Goal: Communication & Community: Ask a question

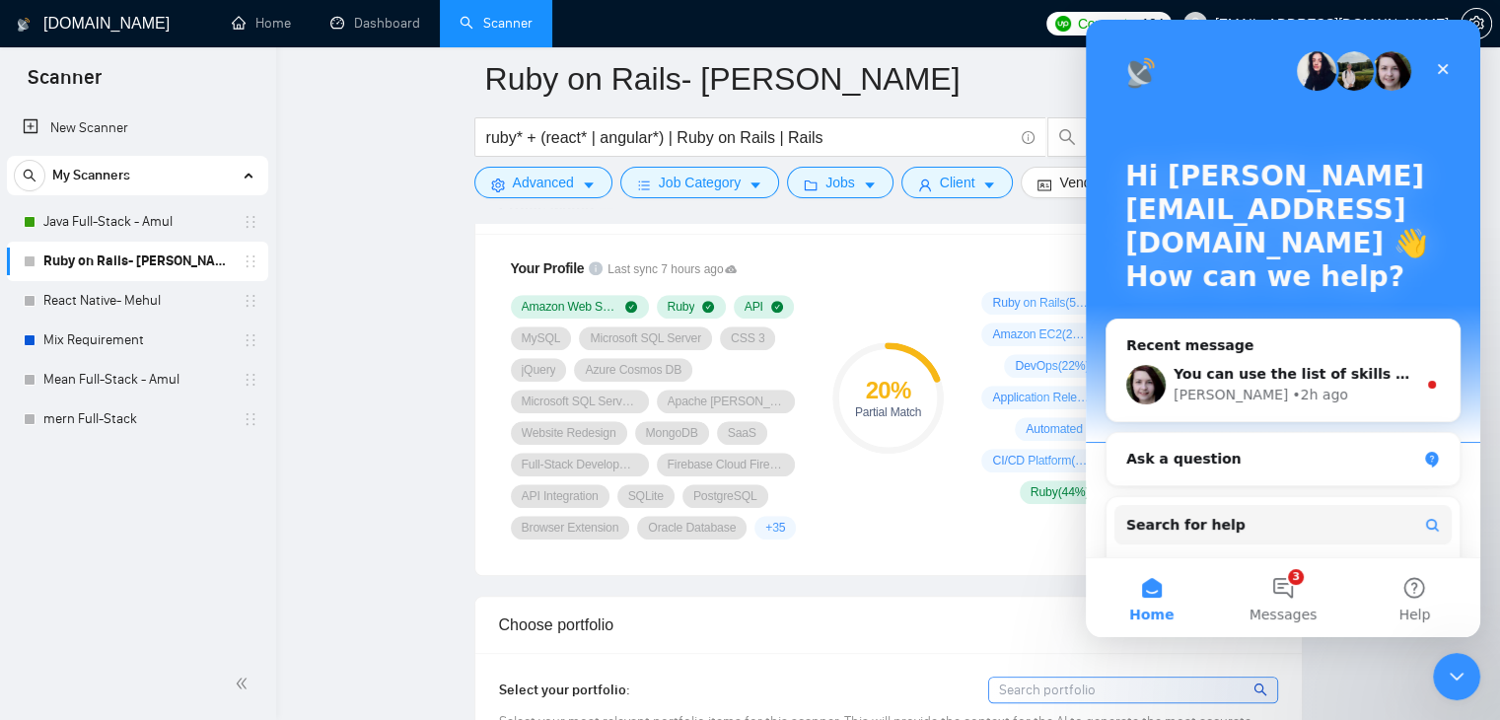
click at [1445, 68] on icon "Close" at bounding box center [1443, 69] width 16 height 16
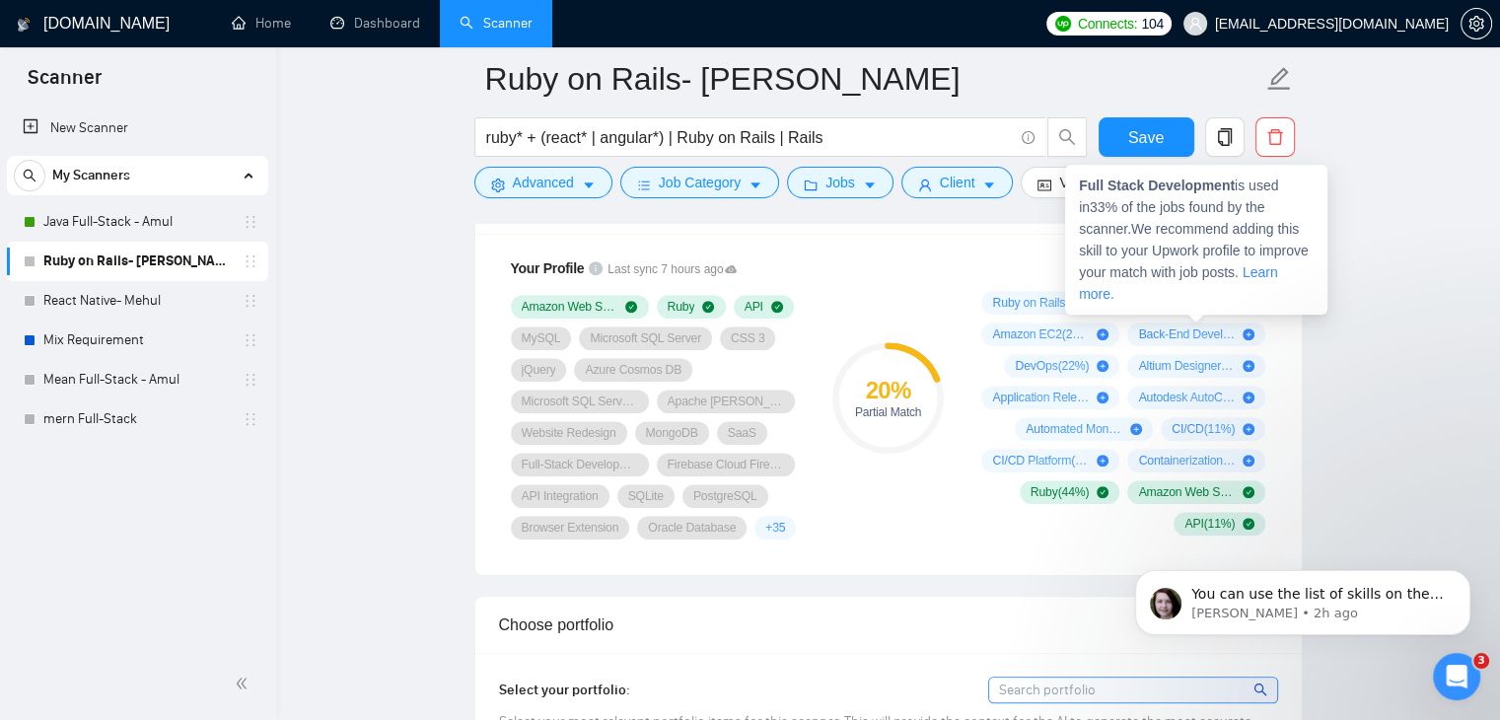
click at [1249, 305] on icon "plus-circle" at bounding box center [1249, 303] width 12 height 12
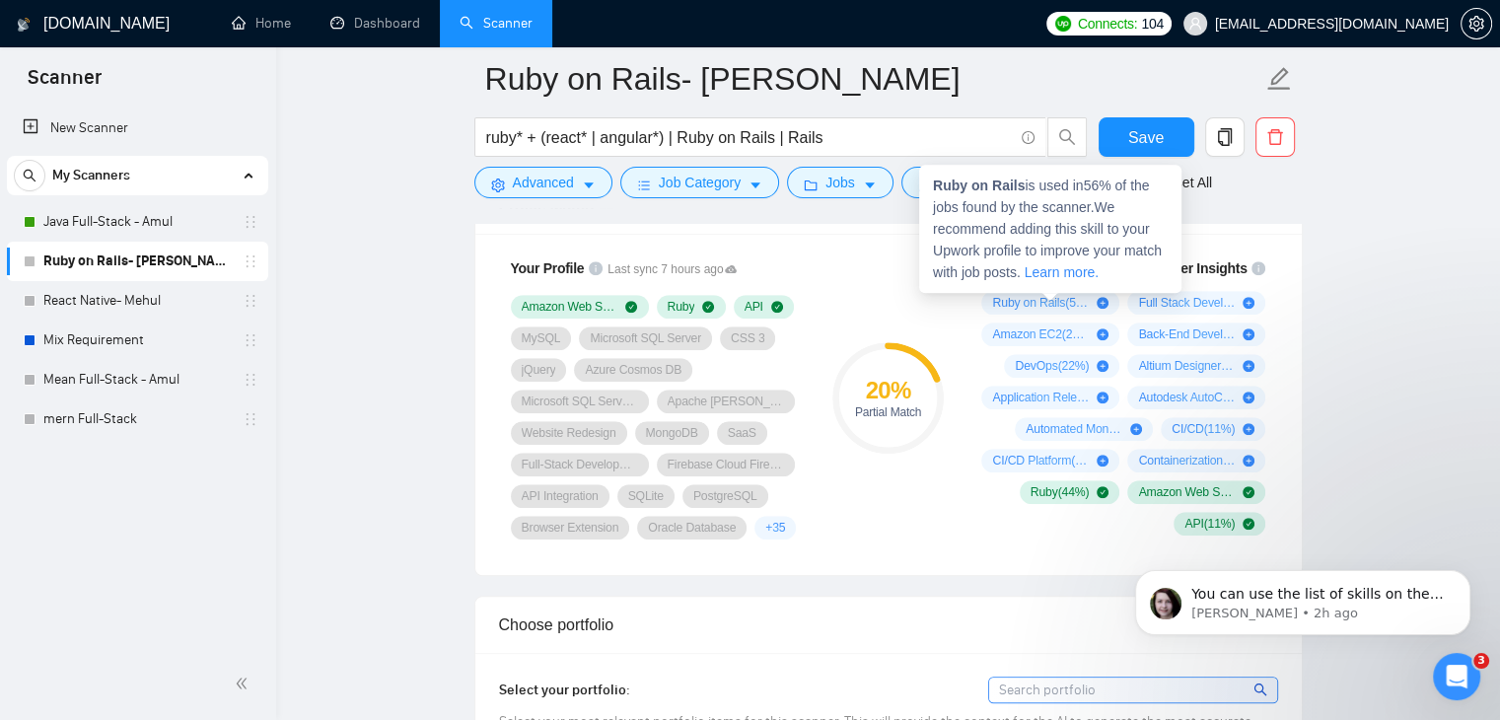
click at [1098, 298] on icon "plus-circle" at bounding box center [1103, 303] width 12 height 12
drag, startPoint x: 1098, startPoint y: 298, endPoint x: 1088, endPoint y: 299, distance: 9.9
click at [1088, 299] on span "Ruby on Rails ( 56 %)" at bounding box center [1040, 303] width 97 height 16
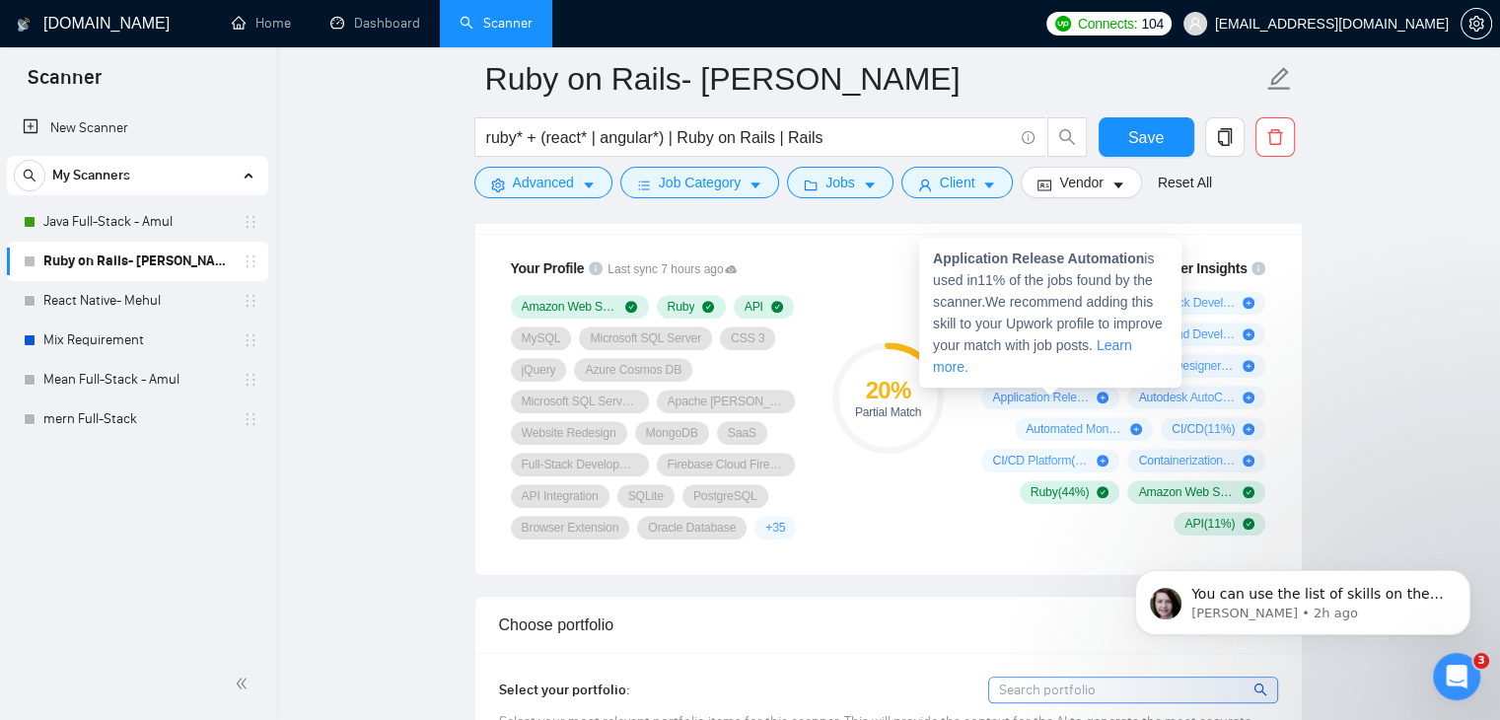
click at [1105, 380] on div "Application Release Automation is used in 11 % of the jobs found by the scanner…" at bounding box center [1050, 313] width 262 height 150
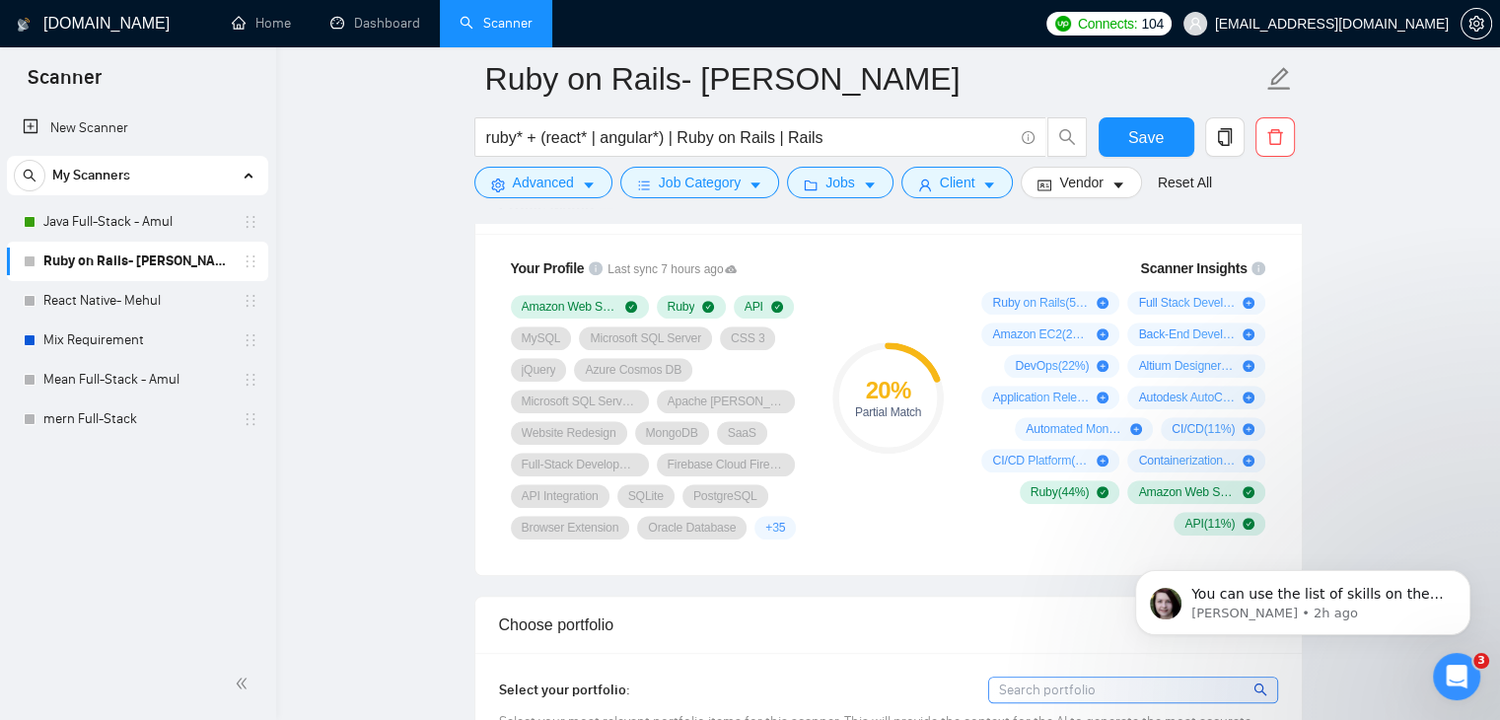
click at [1103, 410] on div "Ruby on Rails ( 56 %) Full Stack Development ( 33 %) Amazon EC2 ( 22 %) Back-En…" at bounding box center [1121, 413] width 292 height 245
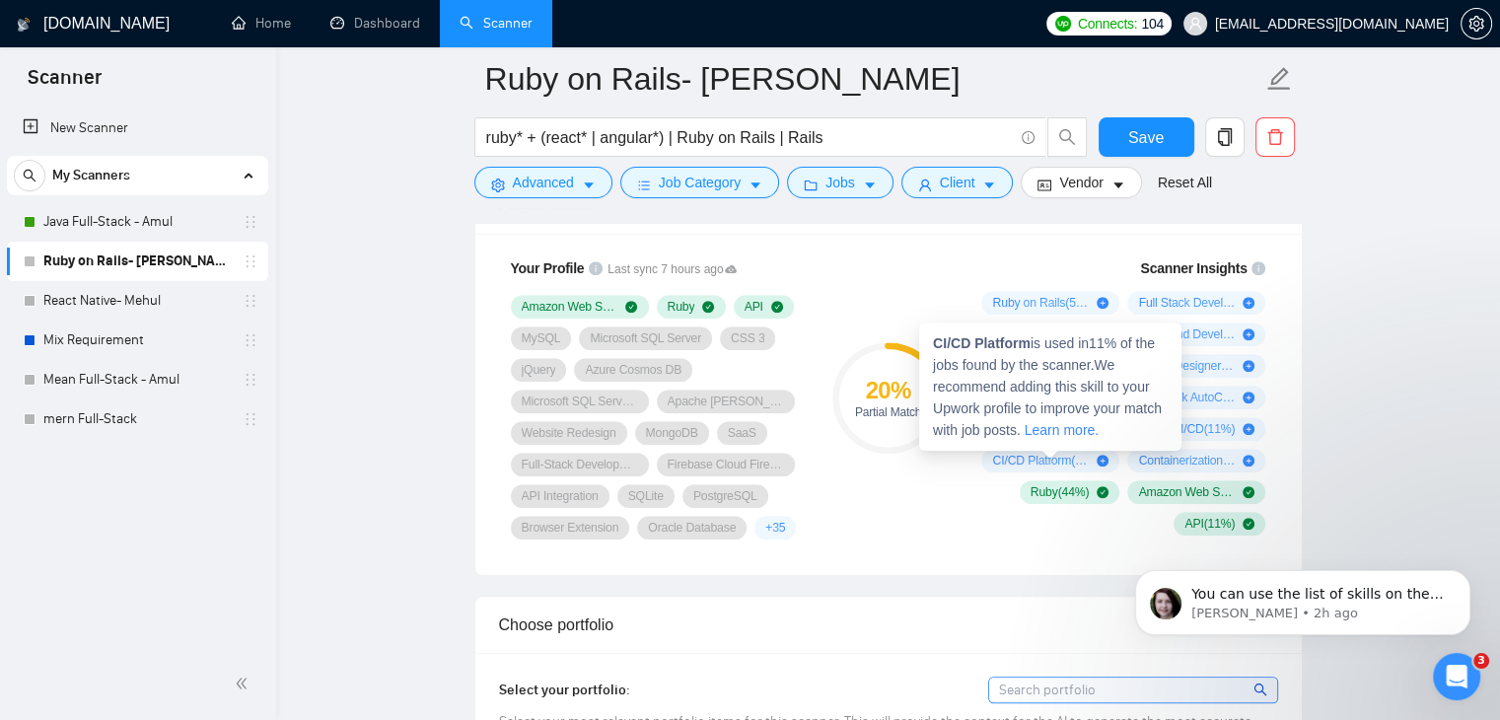
click at [1104, 466] on div "CI/CD Platform ( 11 %)" at bounding box center [1050, 461] width 116 height 16
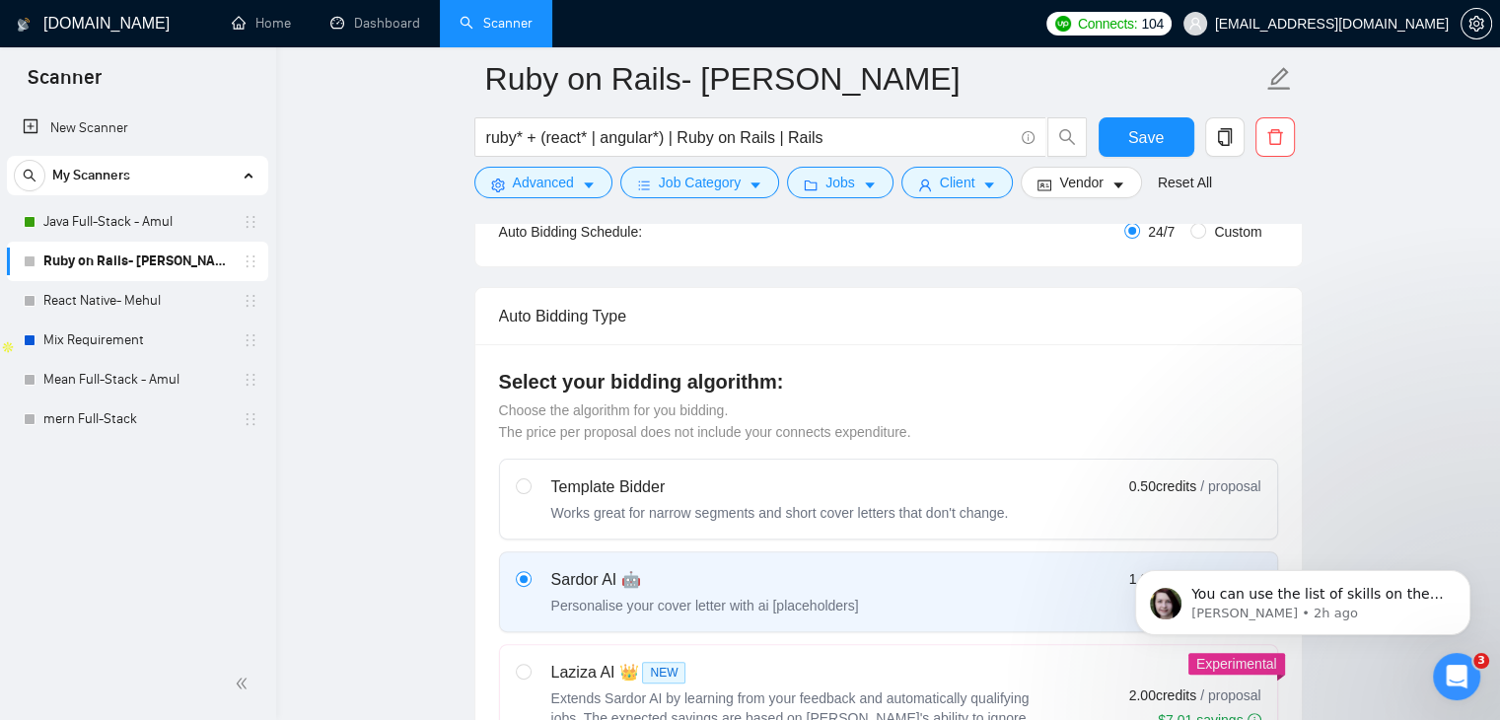
scroll to position [387, 0]
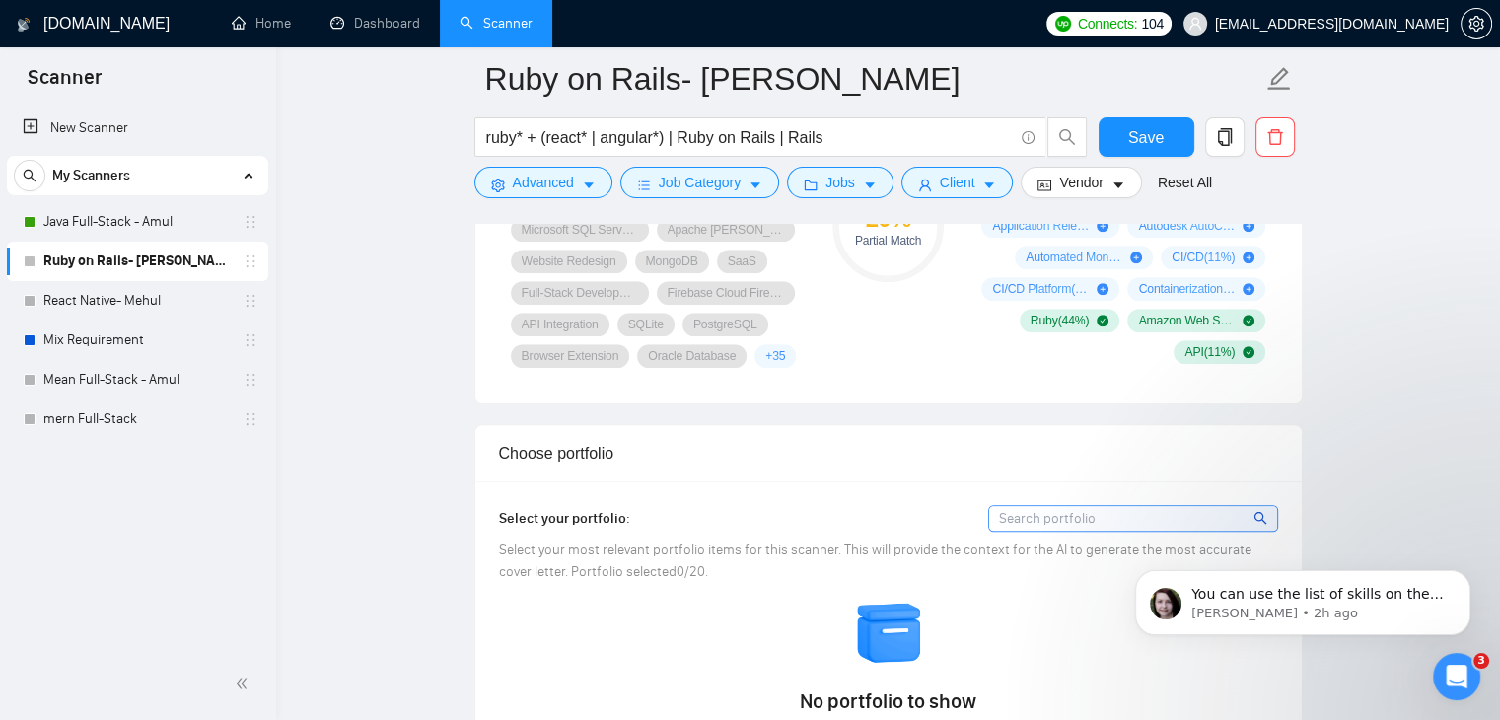
scroll to position [1511, 0]
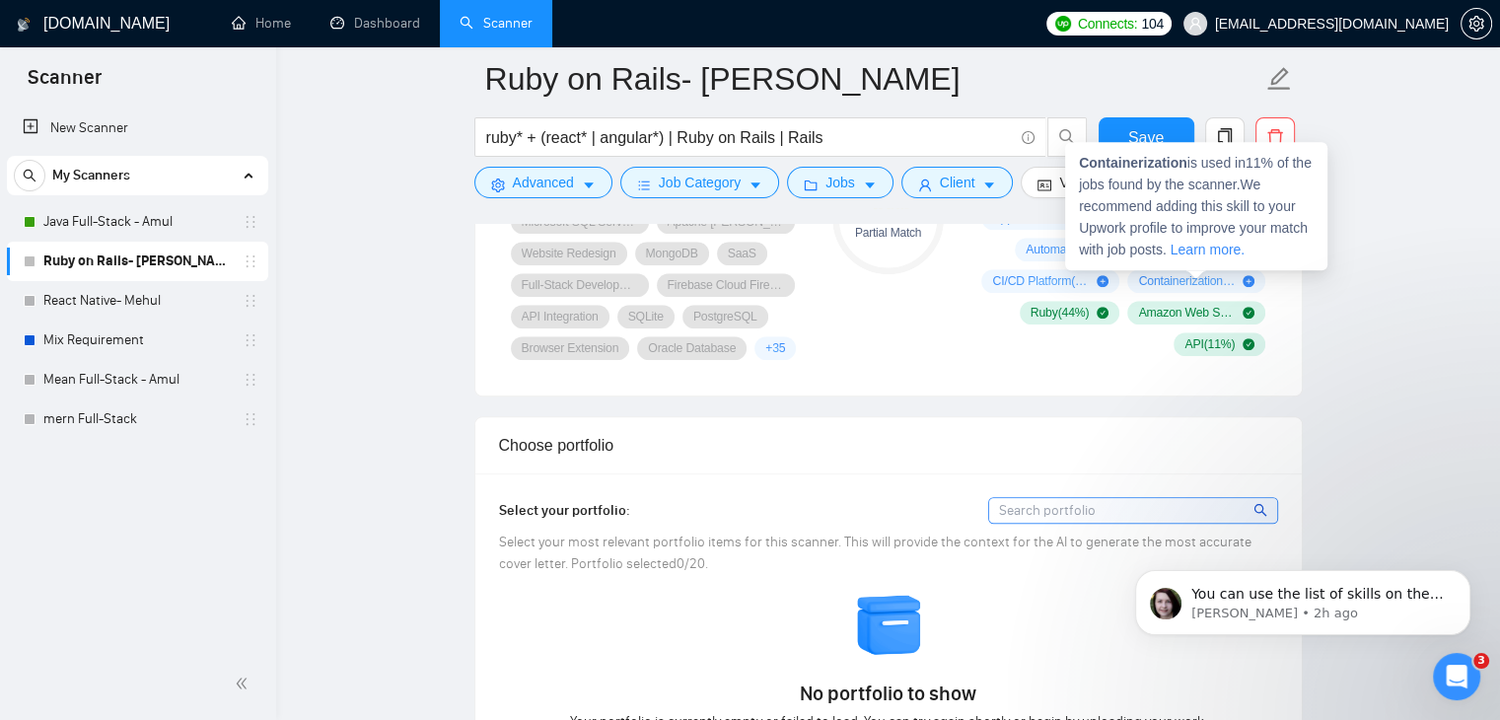
click at [1250, 279] on icon "plus-circle" at bounding box center [1249, 281] width 12 height 12
drag, startPoint x: 1250, startPoint y: 279, endPoint x: 1320, endPoint y: 285, distance: 70.3
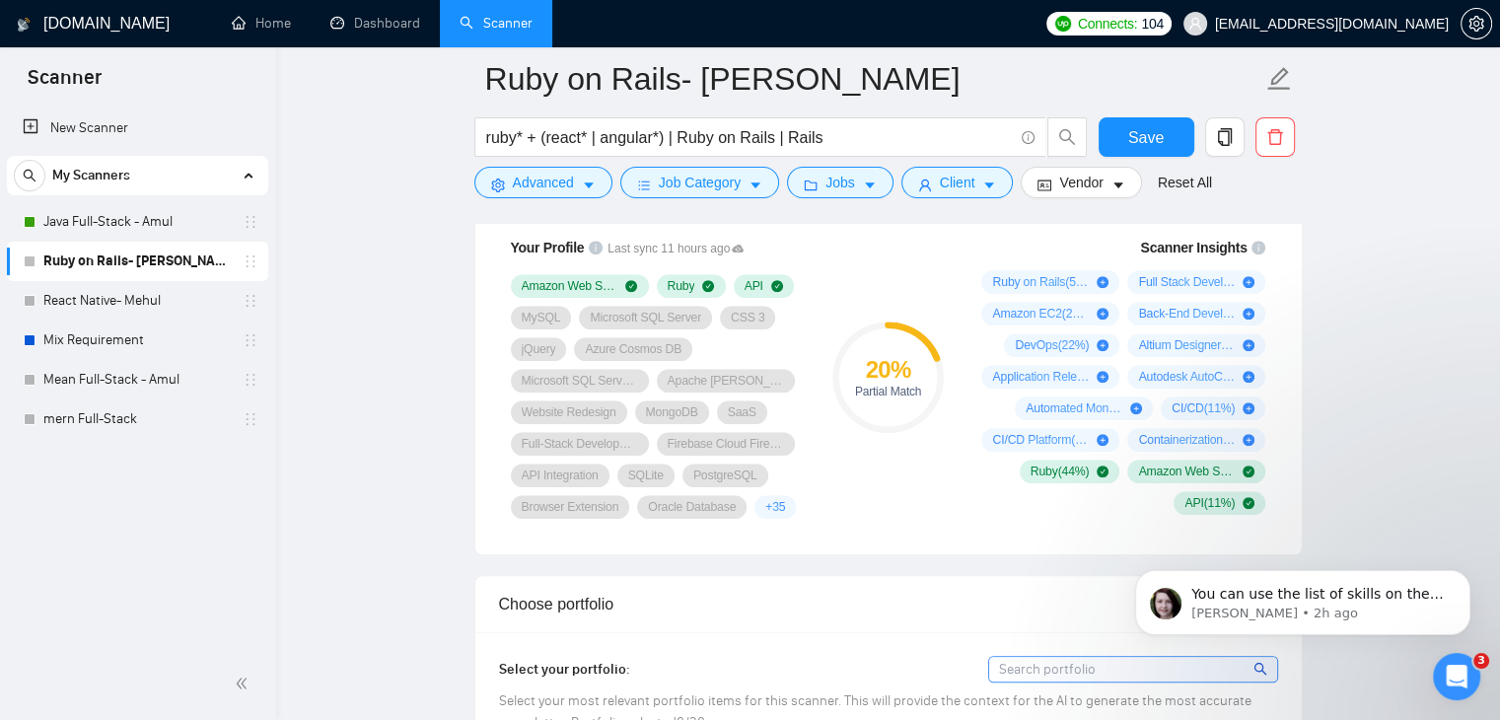
scroll to position [1351, 0]
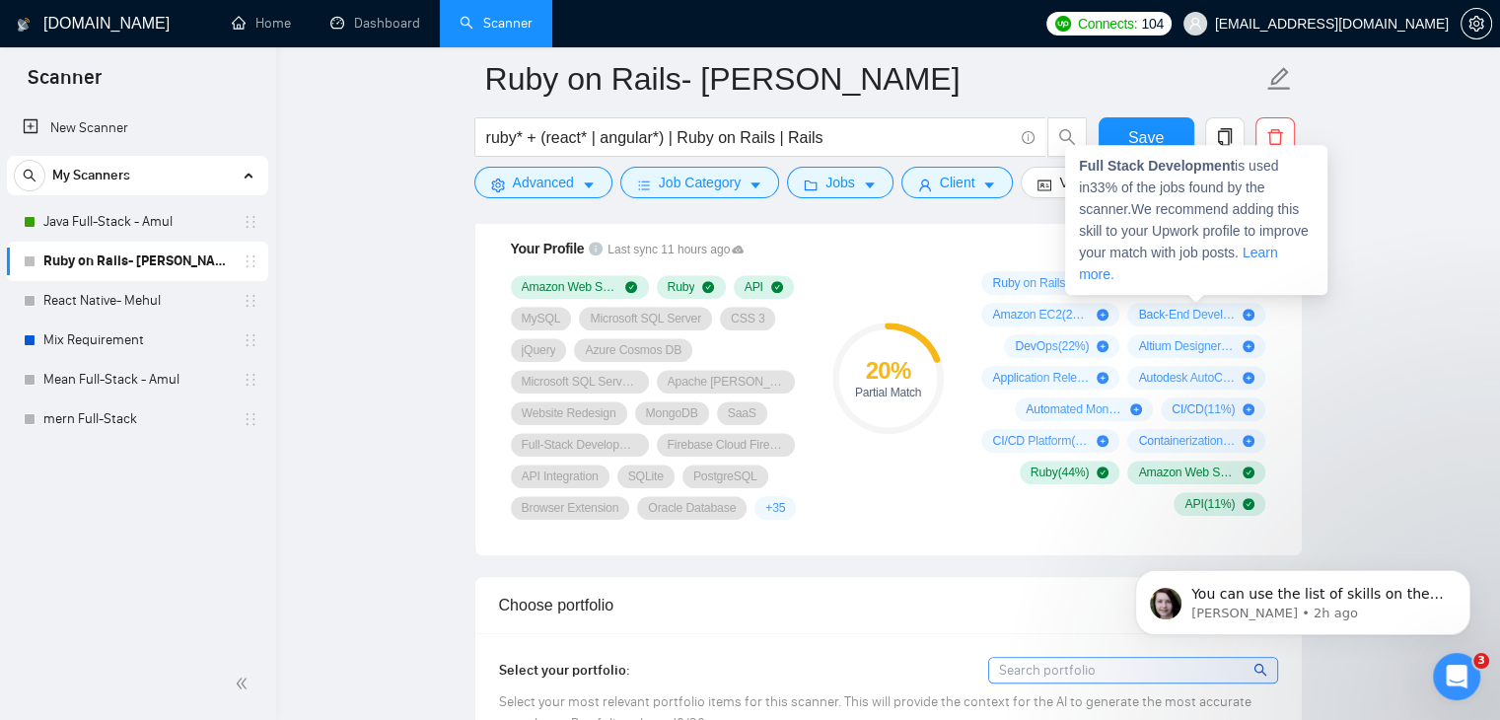
click at [1255, 281] on div "Full Stack Development ( 33 %)" at bounding box center [1196, 283] width 138 height 24
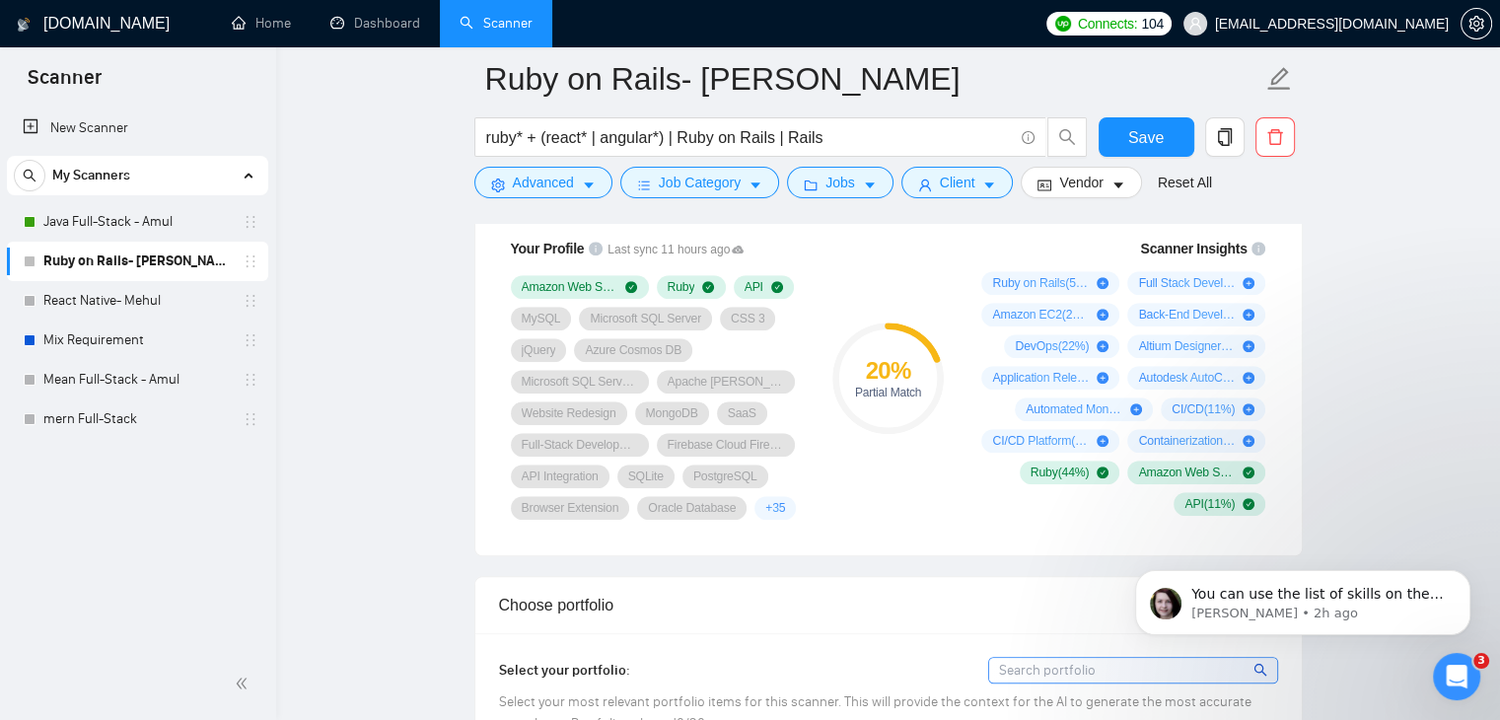
click at [737, 324] on span "CSS 3" at bounding box center [748, 319] width 34 height 16
click at [770, 502] on span "+ 35" at bounding box center [775, 508] width 20 height 16
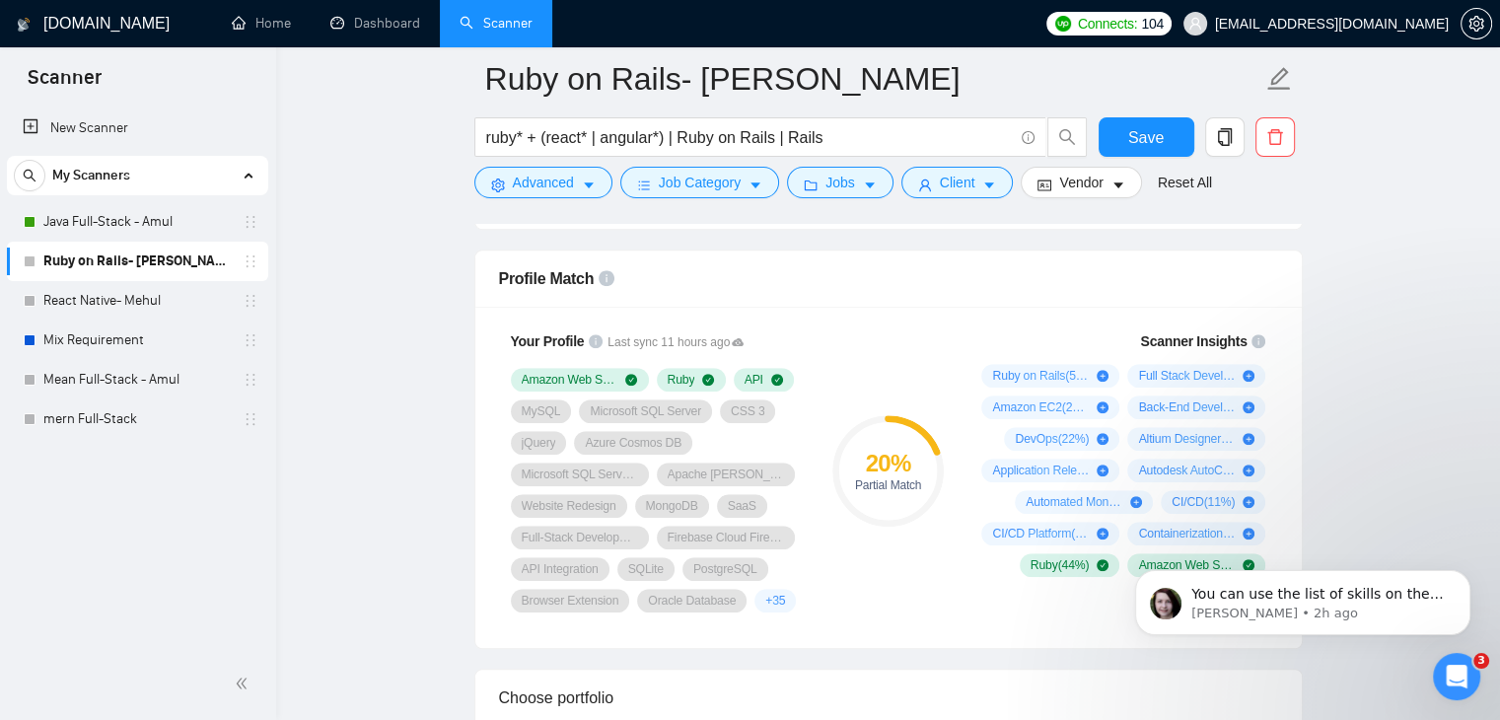
scroll to position [1249, 0]
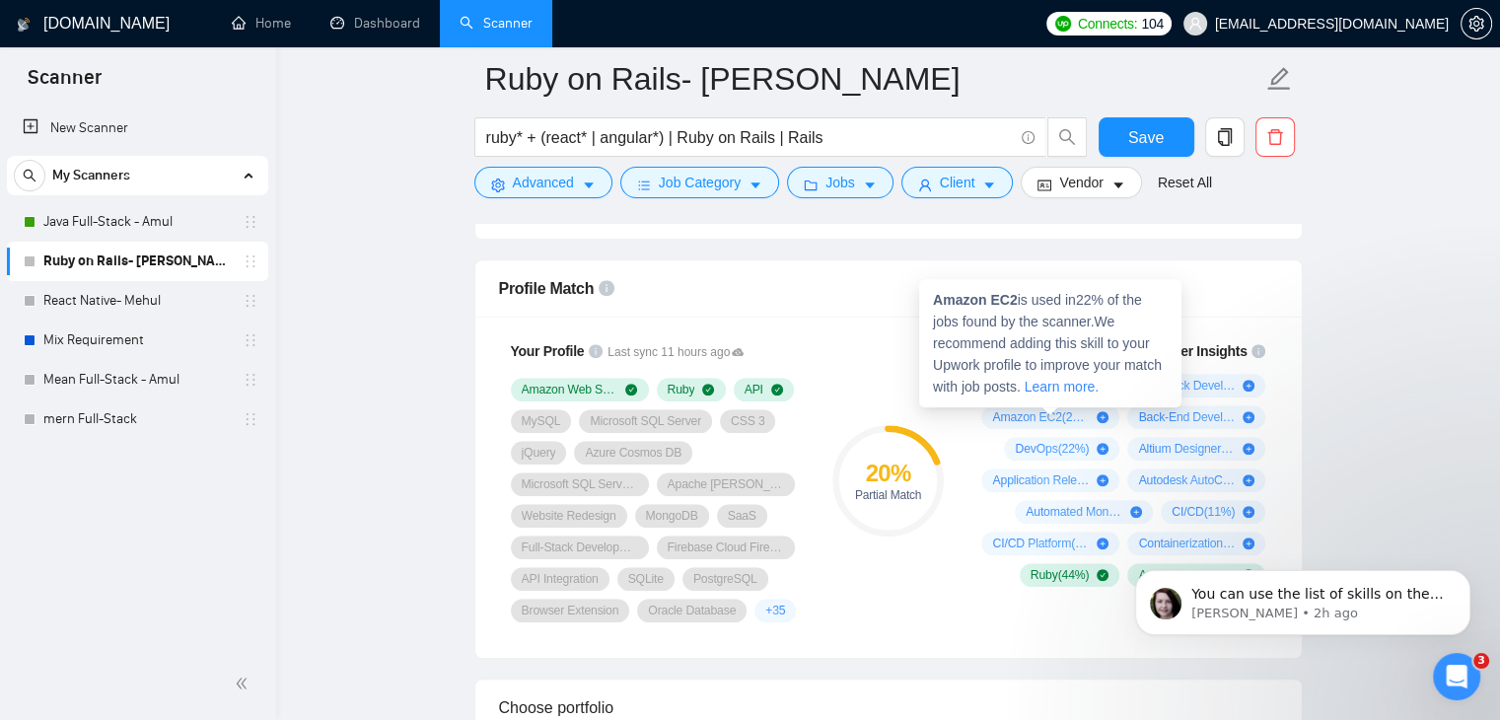
click at [1118, 413] on div "Amazon EC2 ( 22 %)" at bounding box center [1050, 417] width 138 height 24
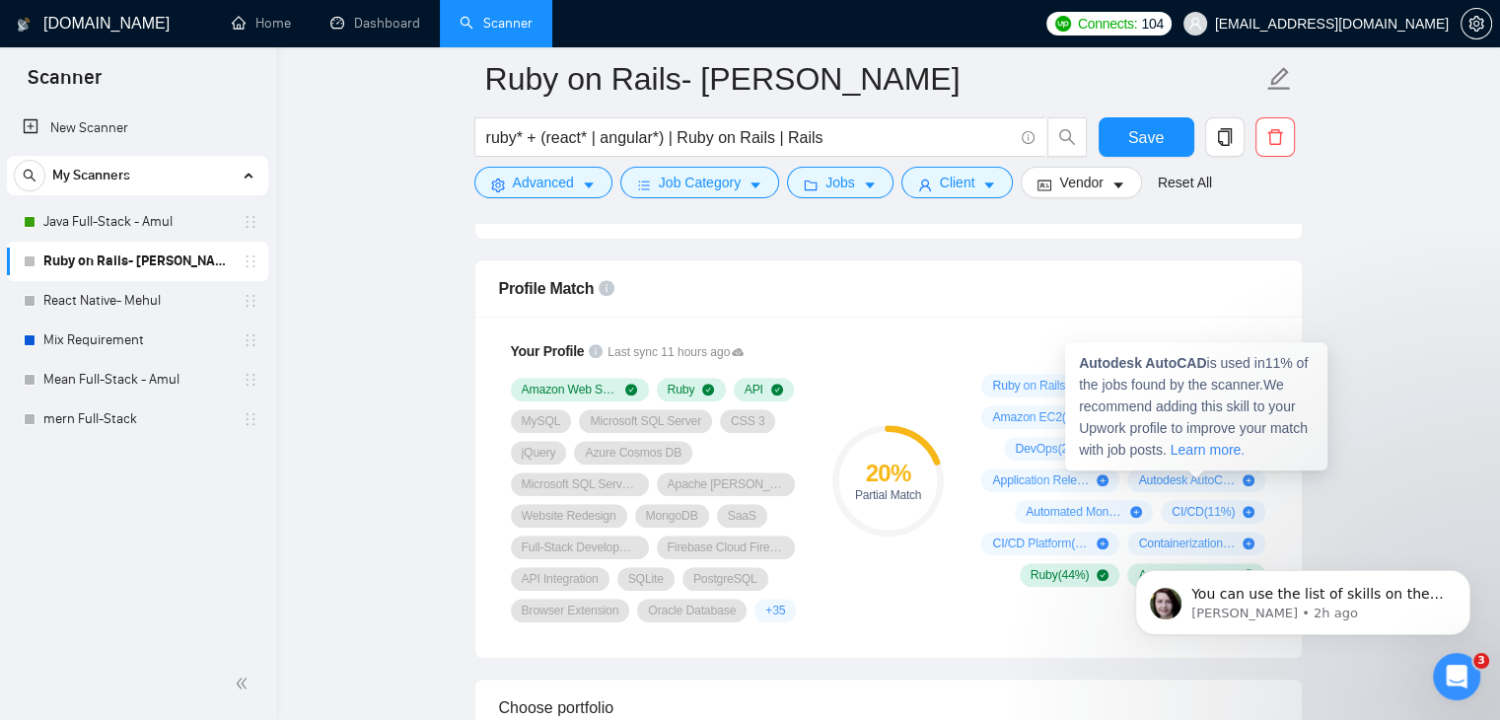
click at [1223, 467] on div "Autodesk AutoCAD is used in 11 % of the jobs found by the scanner. We recommend…" at bounding box center [1196, 406] width 262 height 128
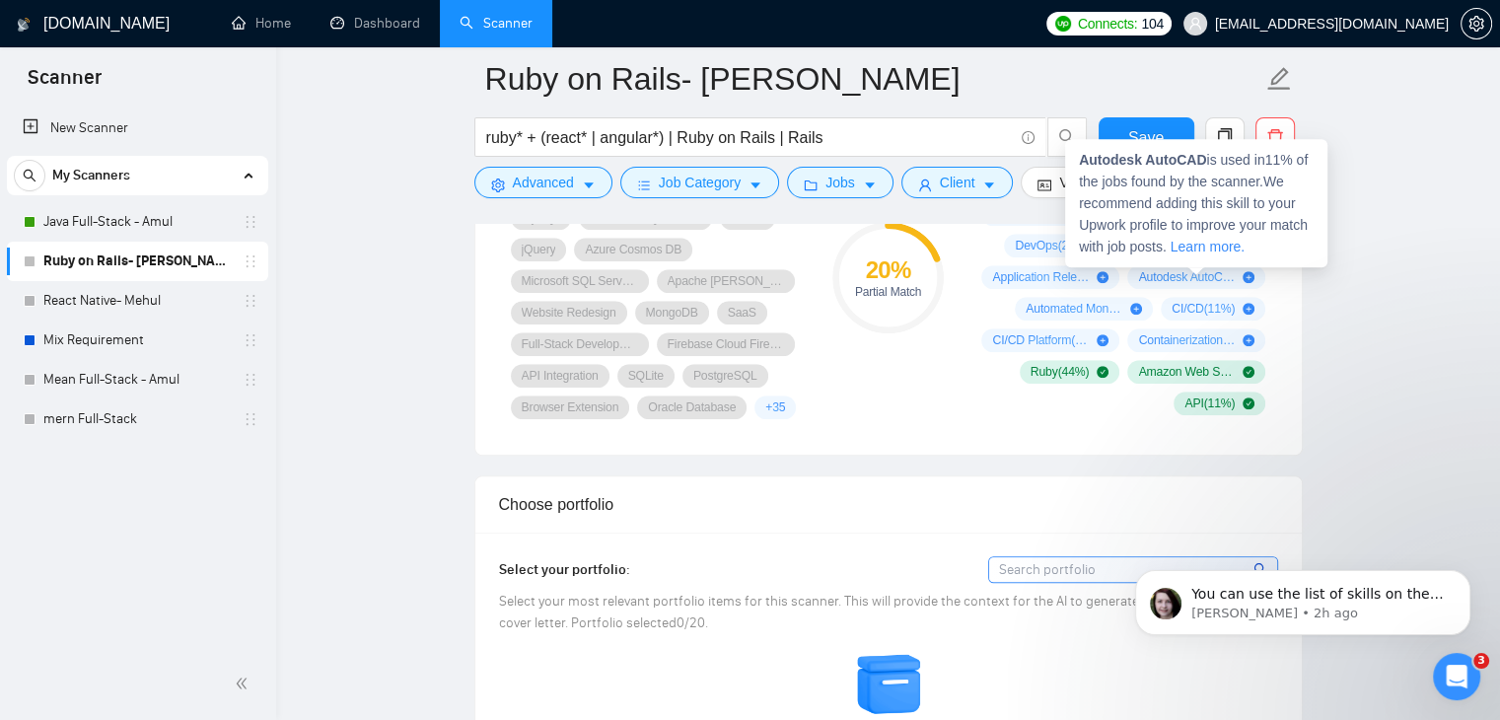
scroll to position [1452, 0]
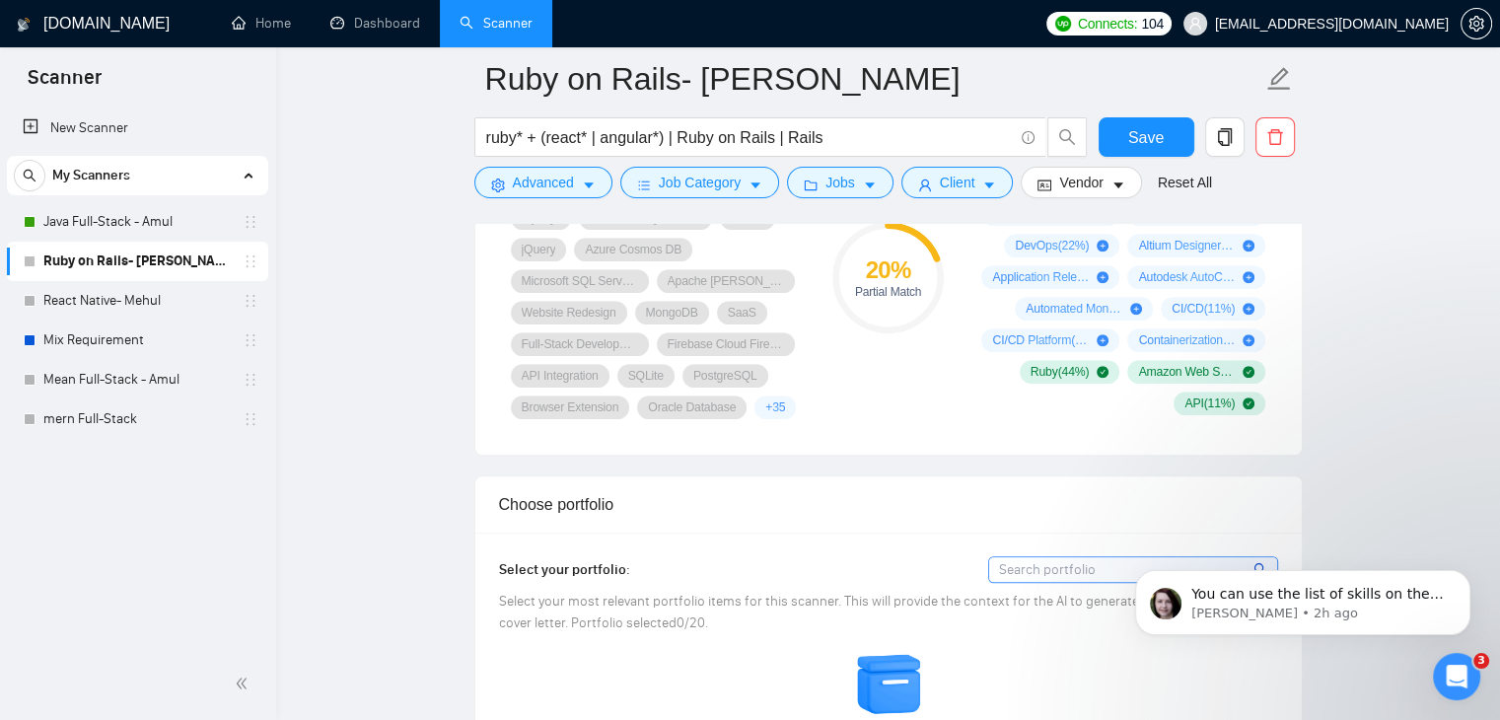
click at [1247, 257] on div "Ruby on Rails ( 56 %) Full Stack Development ( 33 %) Amazon EC2 ( 22 %) Back-En…" at bounding box center [1121, 293] width 292 height 245
drag, startPoint x: 1247, startPoint y: 257, endPoint x: 1249, endPoint y: 240, distance: 17.9
click at [1249, 240] on div "Ruby on Rails ( 56 %) Full Stack Development ( 33 %) Amazon EC2 ( 22 %) Back-En…" at bounding box center [1121, 293] width 292 height 245
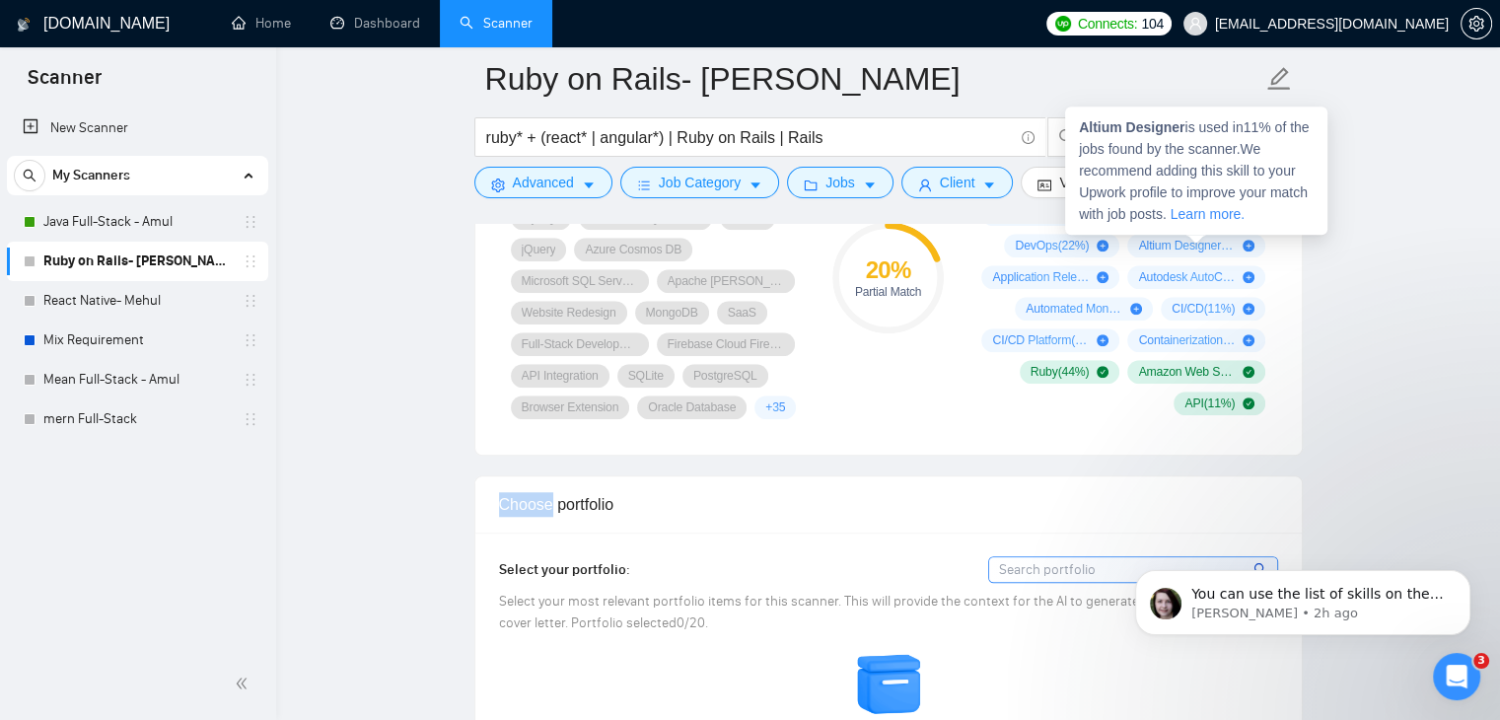
click at [1249, 240] on icon "plus-circle" at bounding box center [1249, 246] width 12 height 12
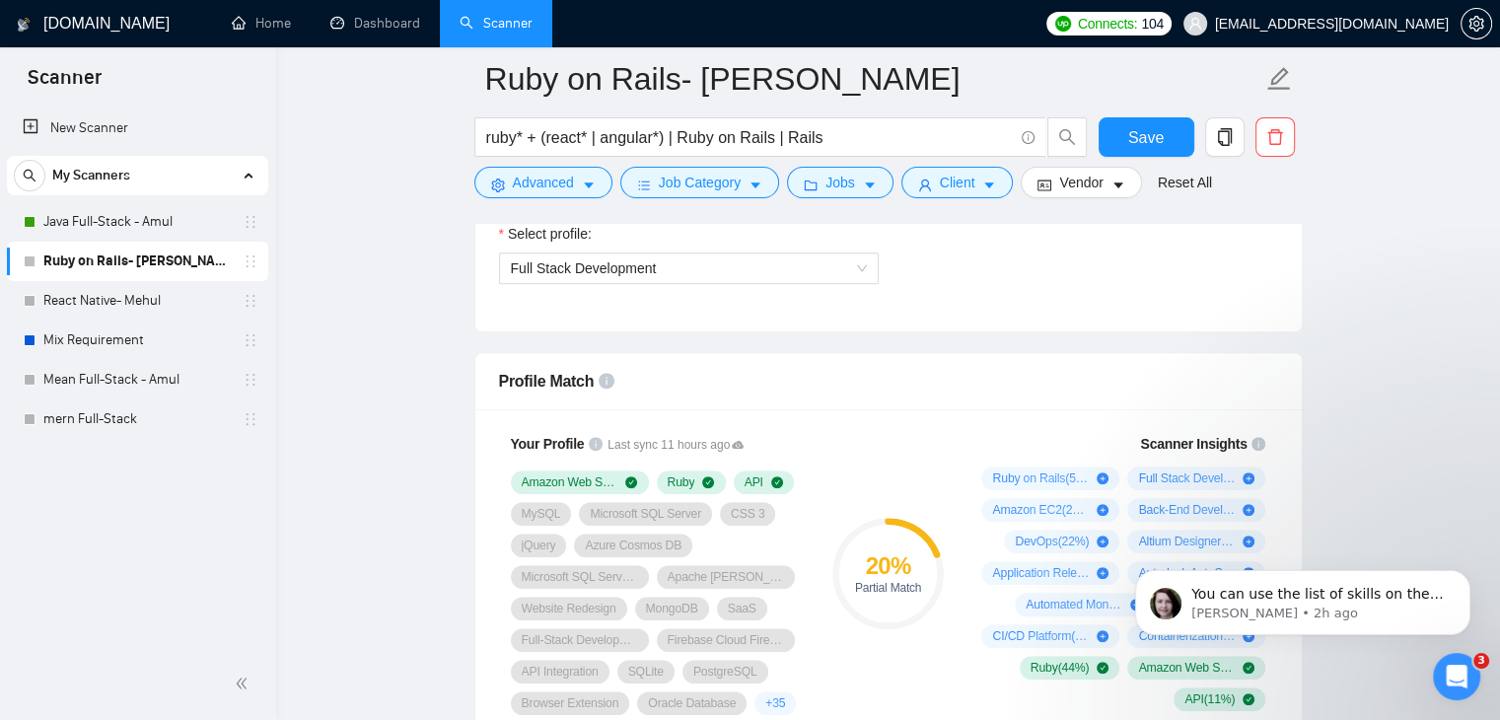
scroll to position [1300, 0]
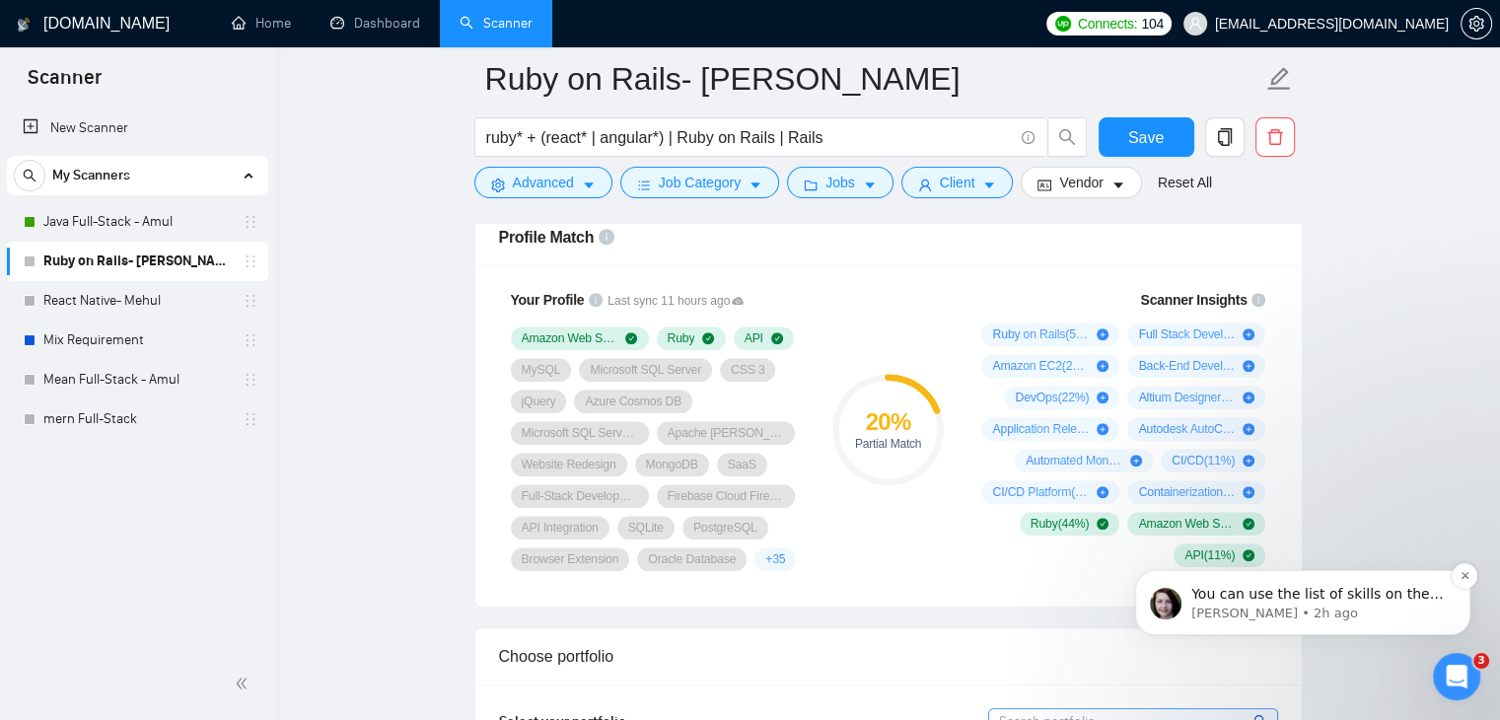
click at [1320, 605] on p "[PERSON_NAME] • 2h ago" at bounding box center [1319, 614] width 254 height 18
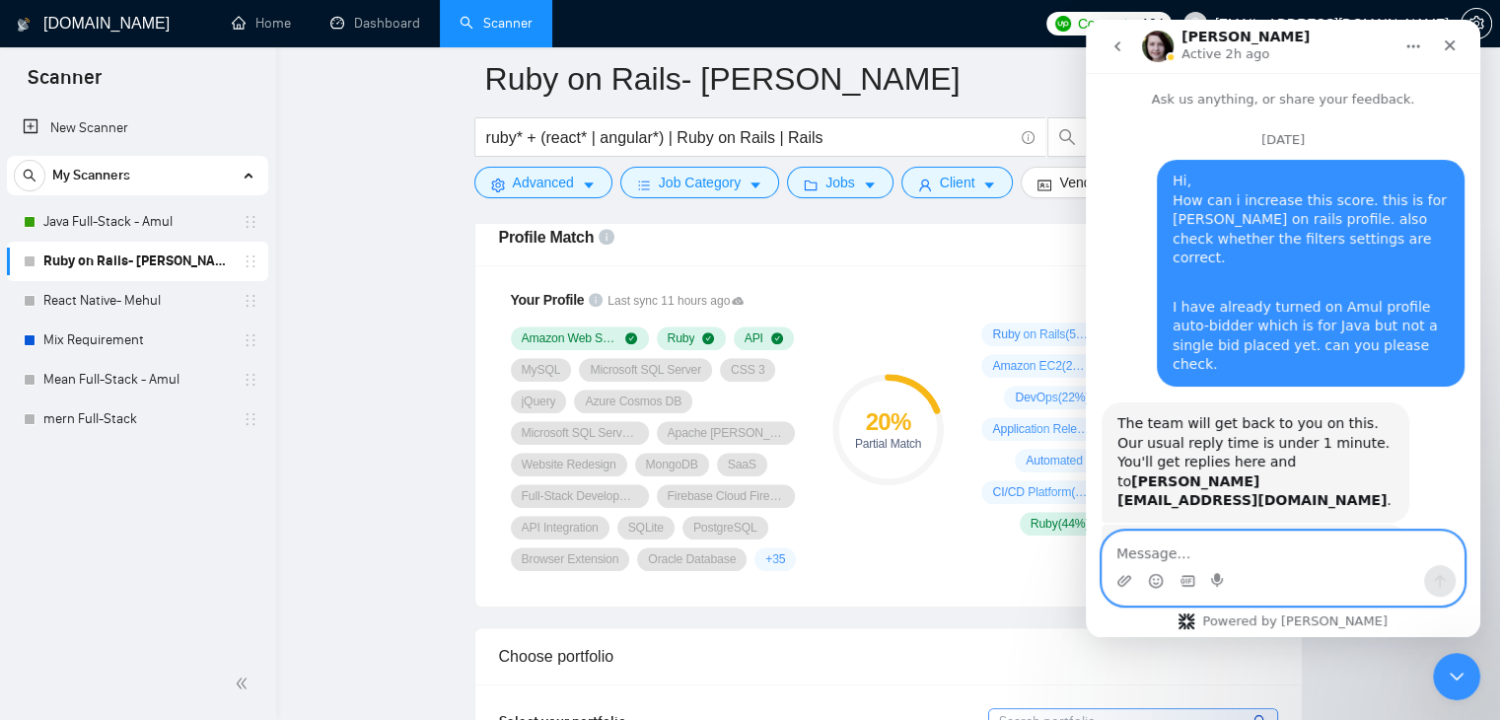
scroll to position [36, 0]
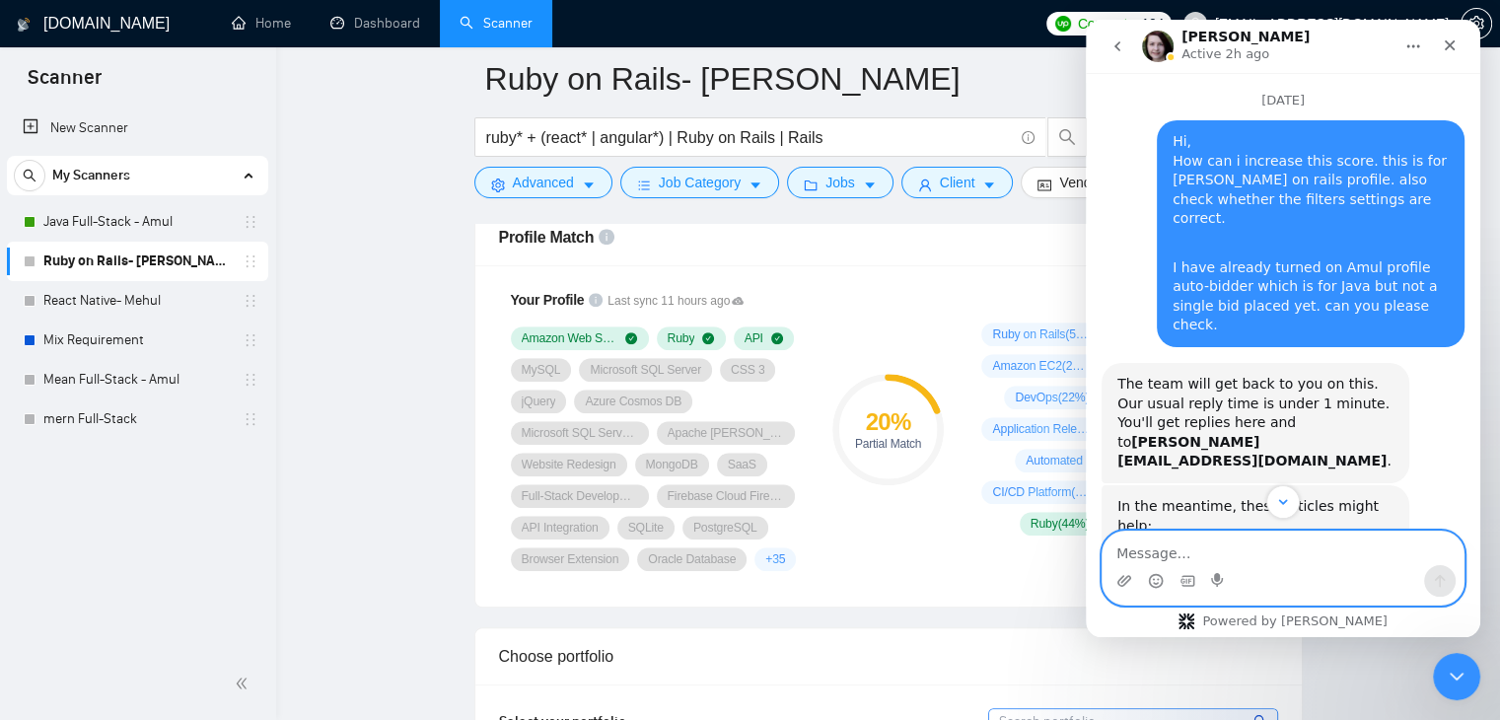
click at [1181, 561] on textarea "Message…" at bounding box center [1283, 549] width 361 height 34
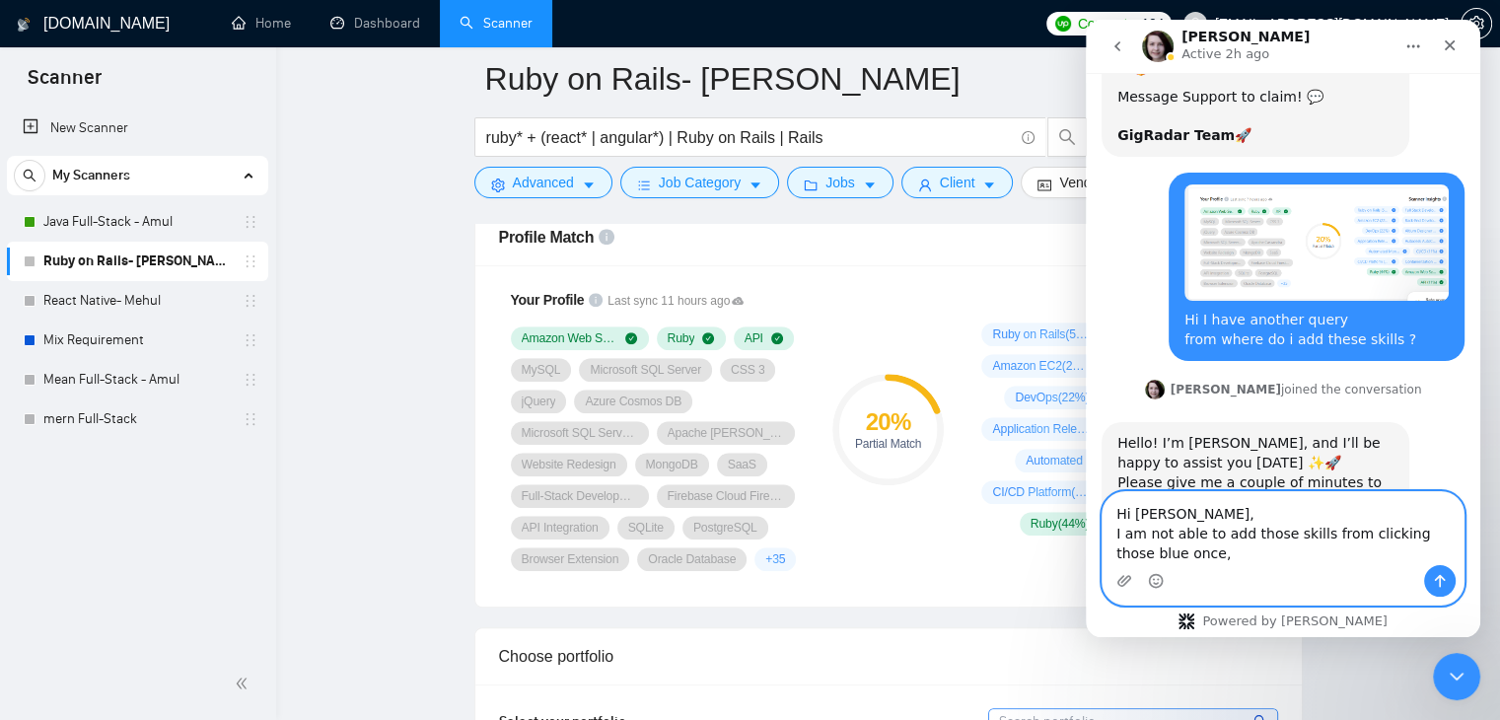
scroll to position [2487, 0]
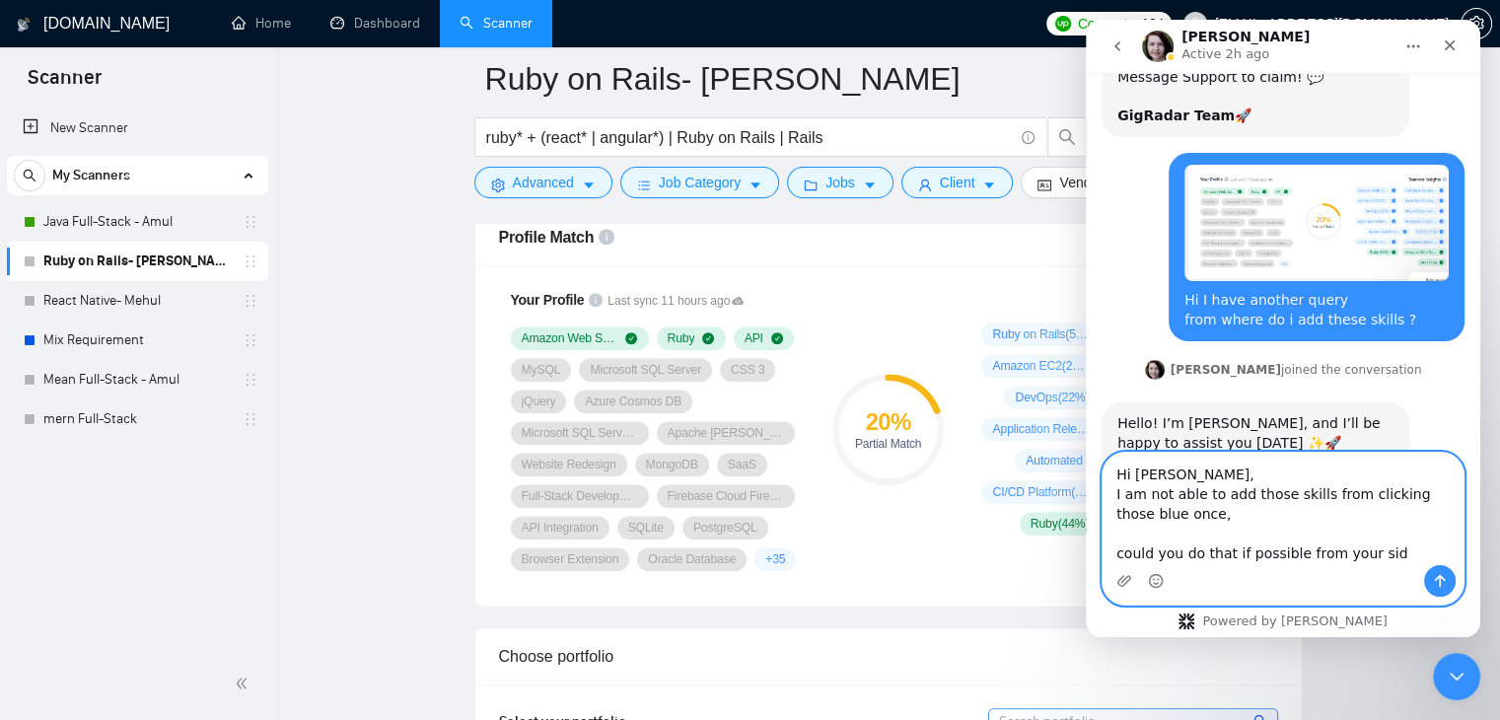
type textarea "Hi [PERSON_NAME], I am not able to add those skills from clicking those blue on…"
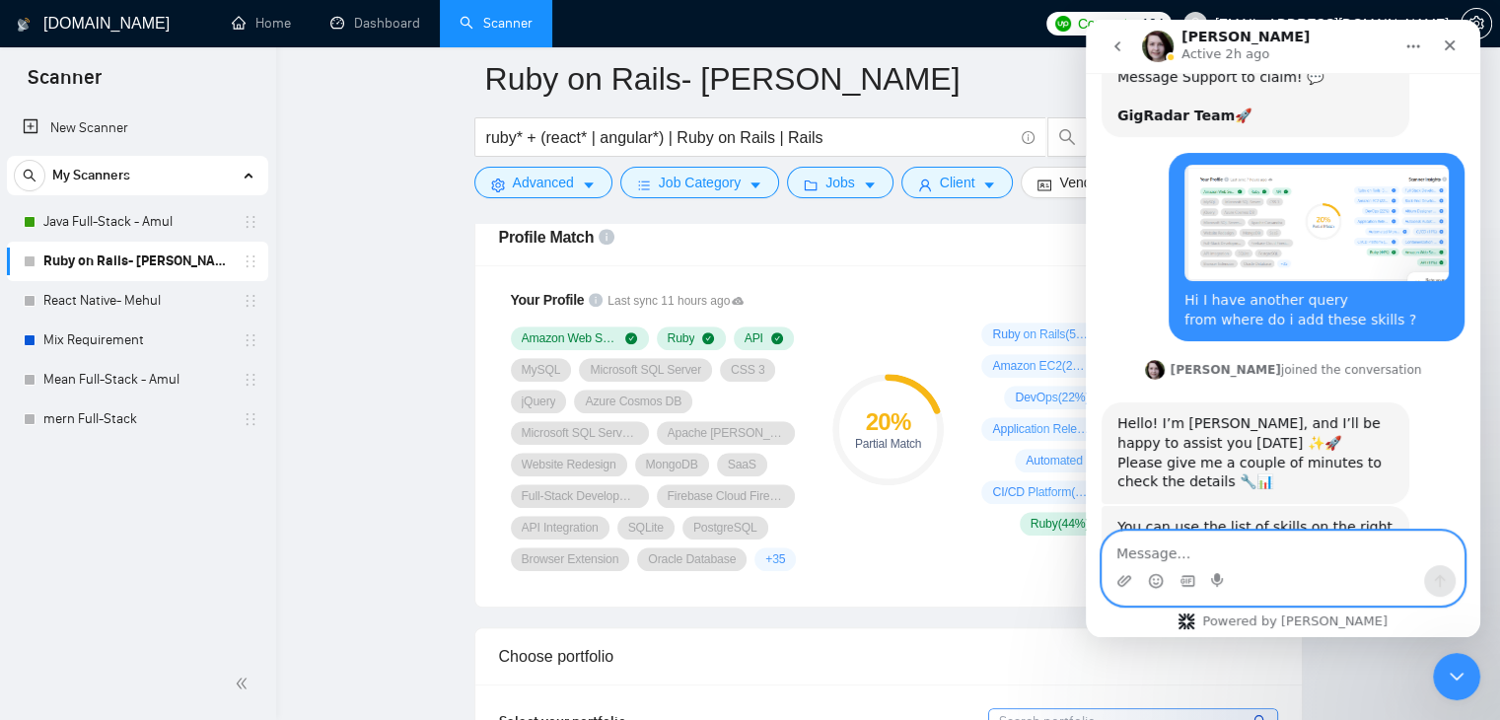
scroll to position [2535, 0]
